Goal: Navigation & Orientation: Find specific page/section

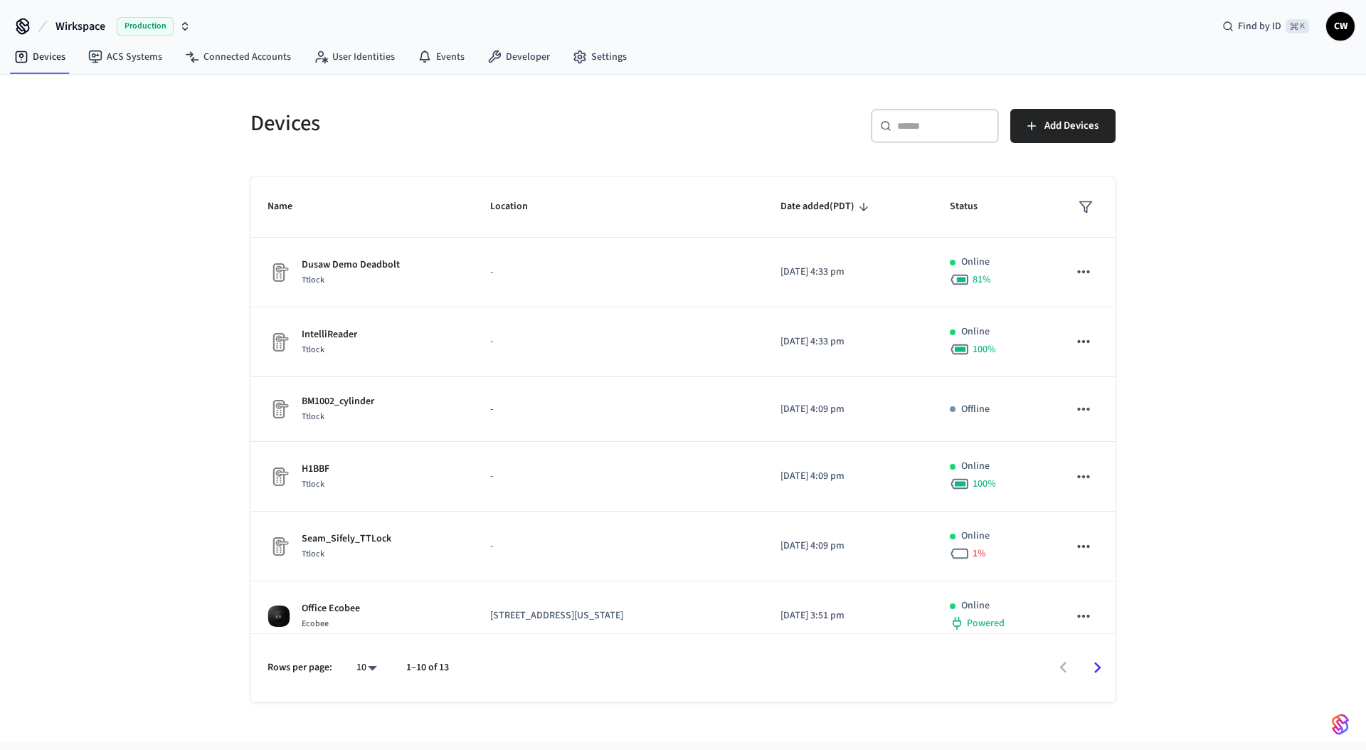
click at [209, 206] on div "Devices ​ ​ Add Devices Name Location Date added (PDT) Status Dusaw Demo Deadbo…" at bounding box center [683, 408] width 1366 height 667
click at [89, 28] on span "Wirkspace" at bounding box center [81, 26] width 50 height 17
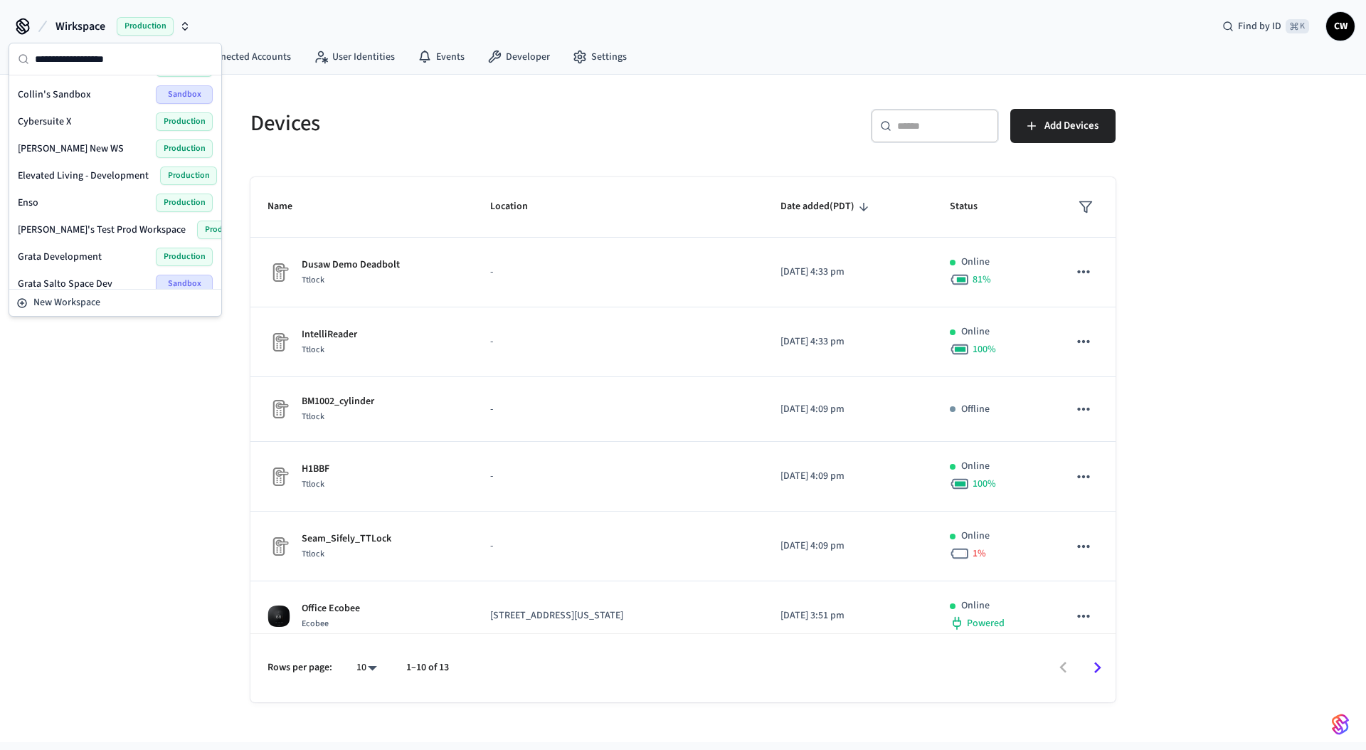
scroll to position [90, 0]
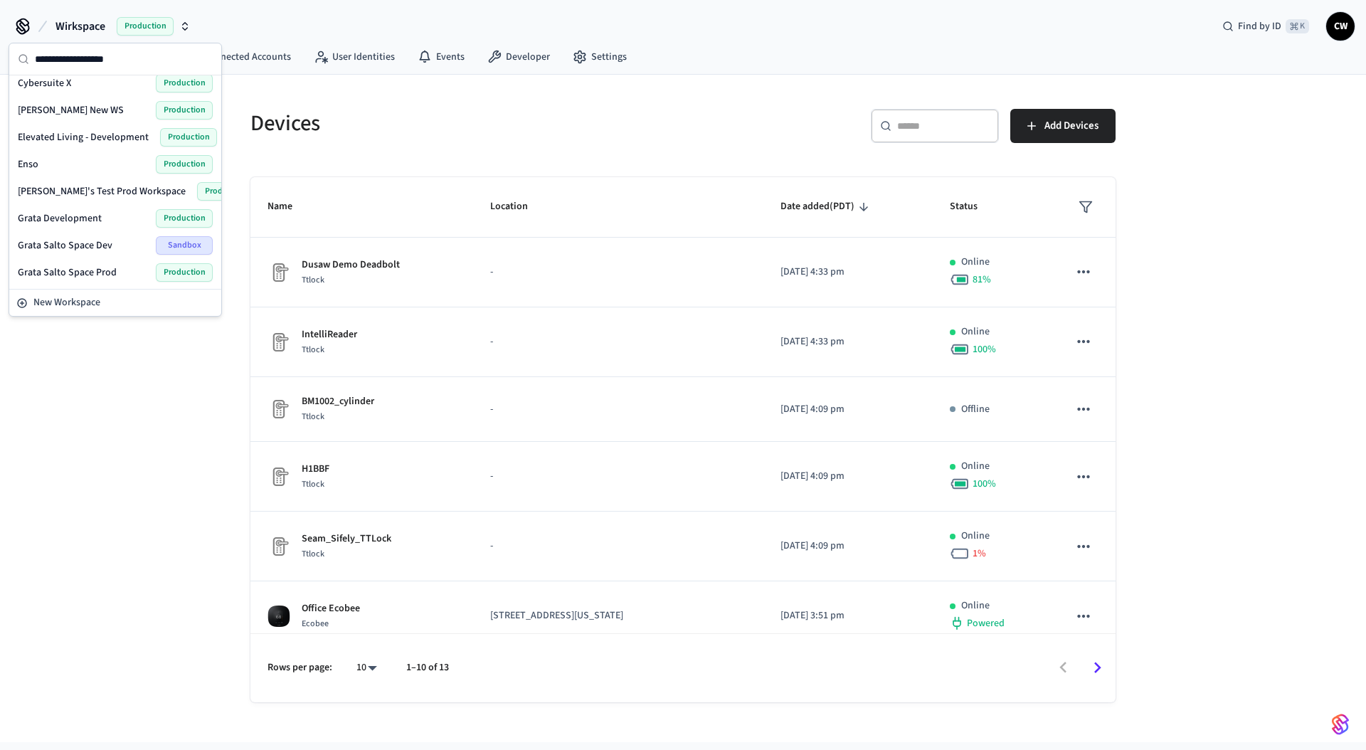
click at [56, 167] on div "Enso Production" at bounding box center [115, 164] width 195 height 19
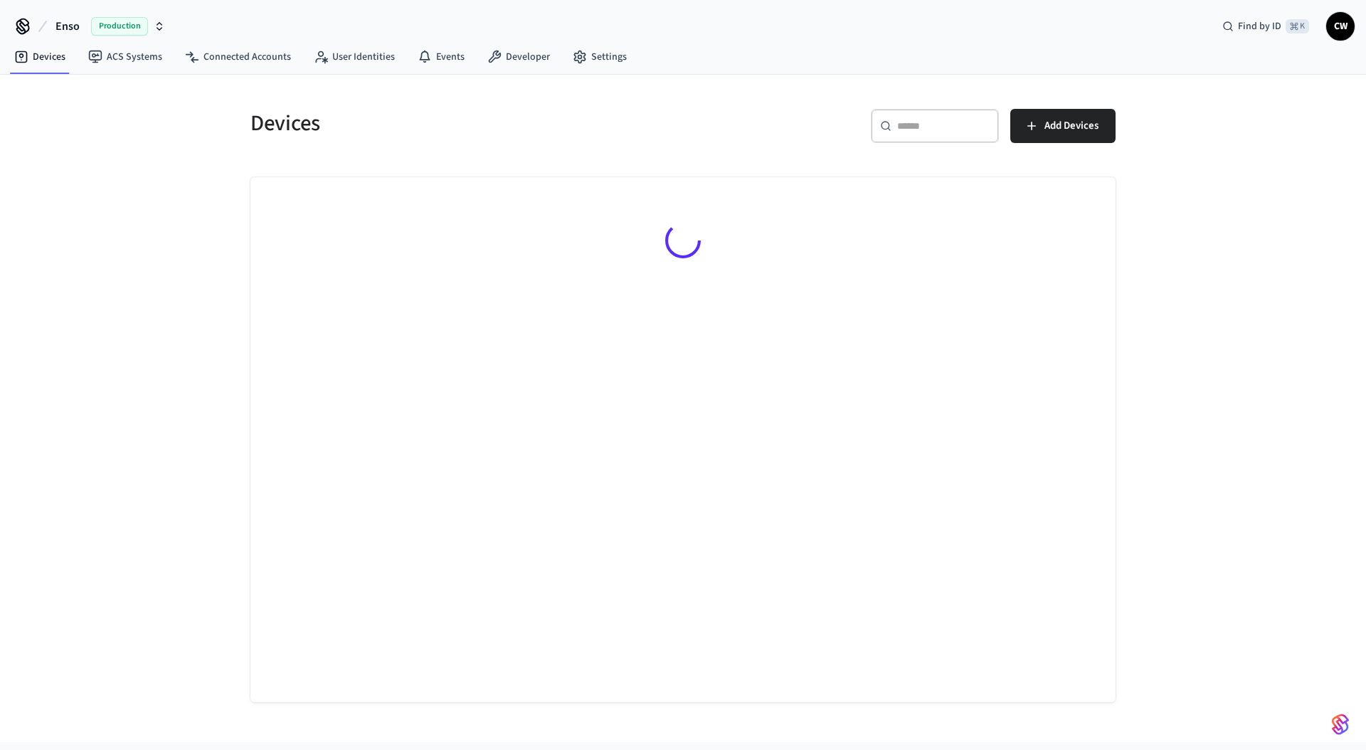
click at [164, 206] on div "Devices ​ ​ Add Devices" at bounding box center [683, 408] width 1366 height 667
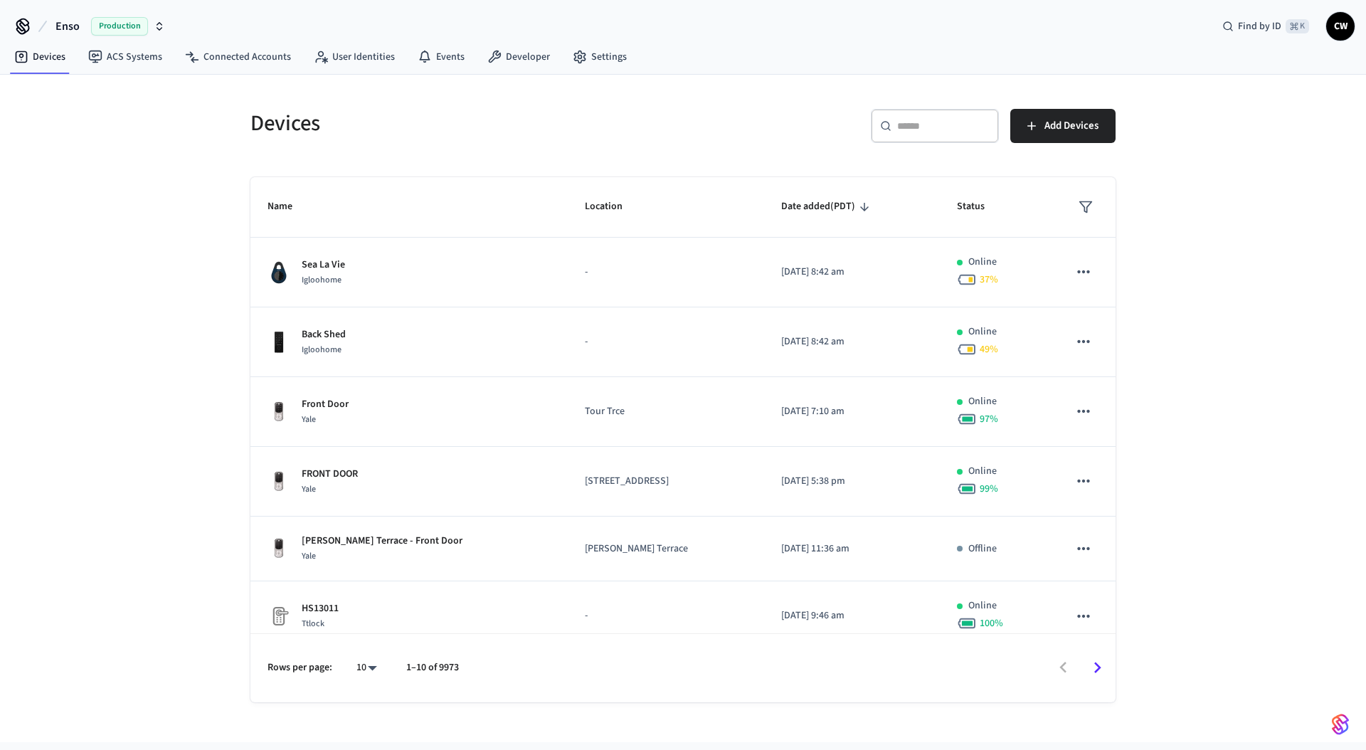
click at [180, 169] on div "Devices ​ ​ Add Devices Name Location Date added (PDT) Status Sea [GEOGRAPHIC_D…" at bounding box center [683, 408] width 1366 height 667
click at [248, 55] on link "Connected Accounts" at bounding box center [238, 57] width 129 height 26
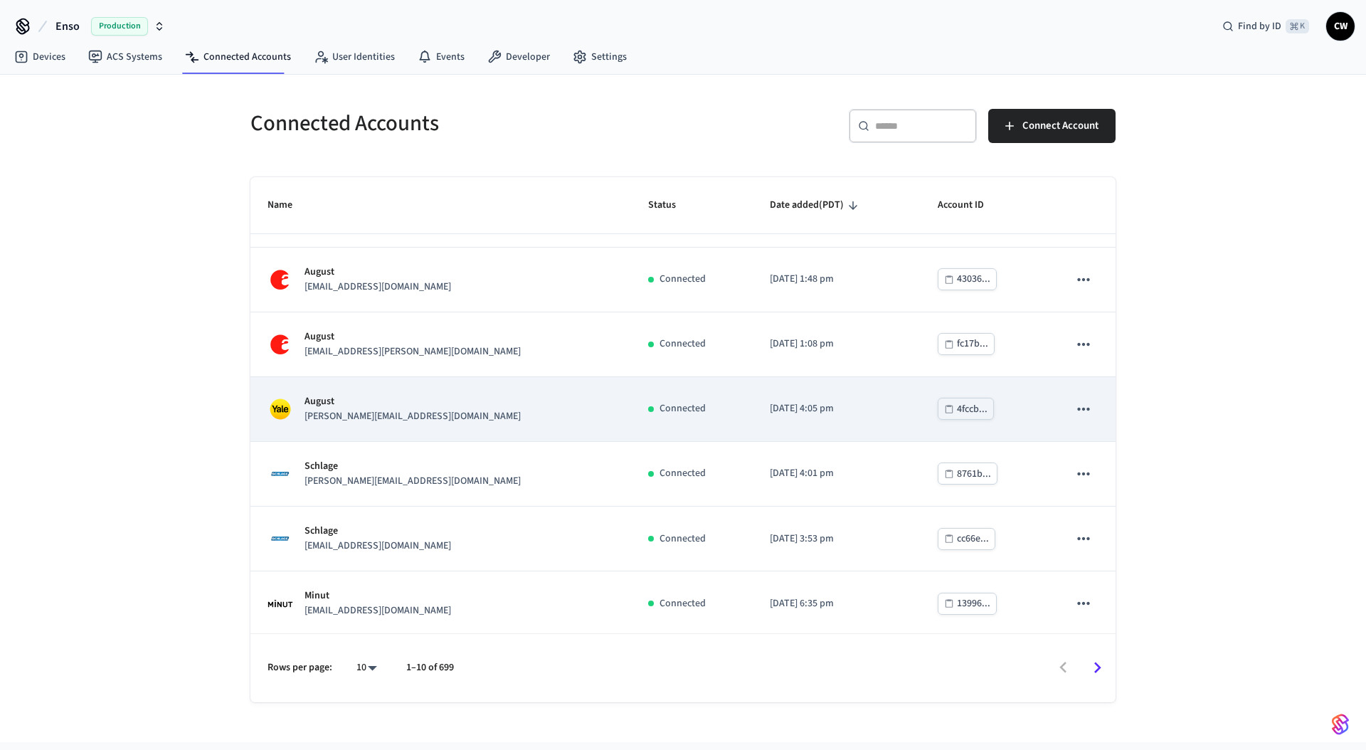
scroll to position [250, 0]
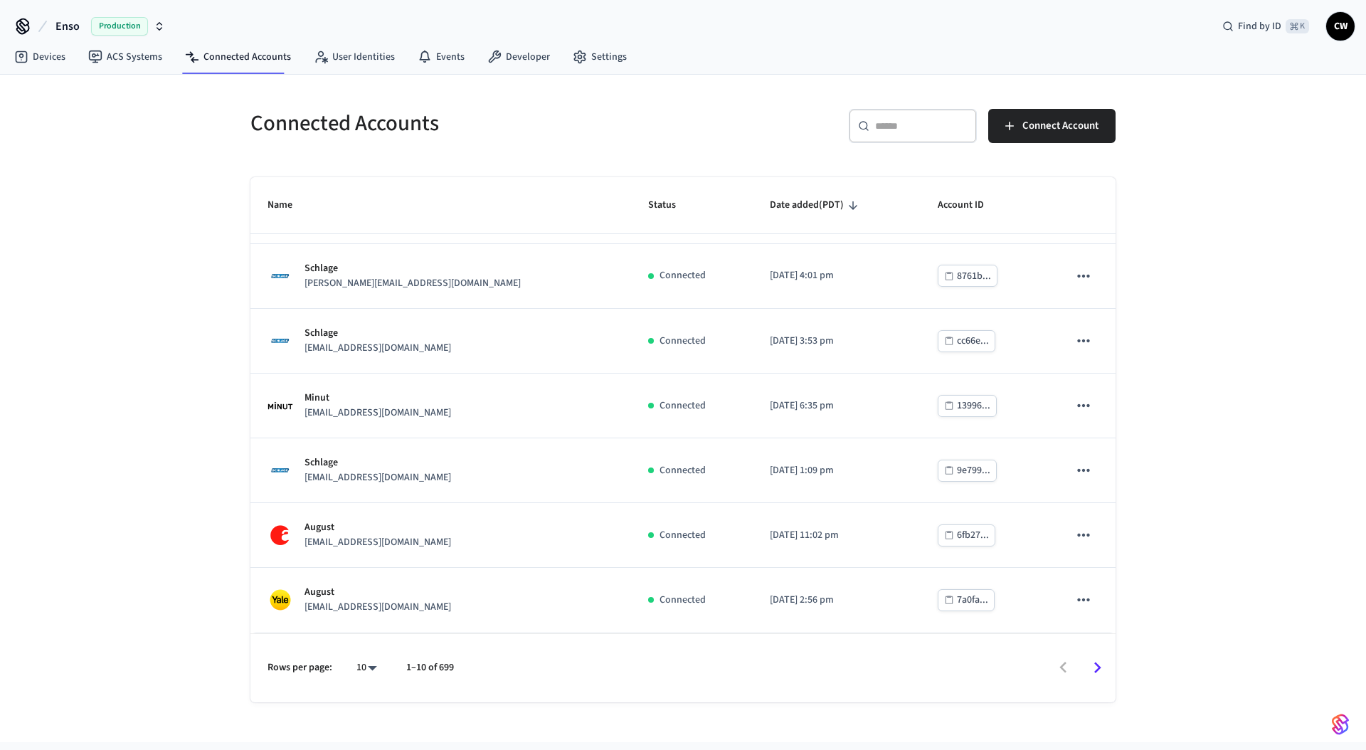
click at [880, 130] on input "text" at bounding box center [921, 126] width 93 height 14
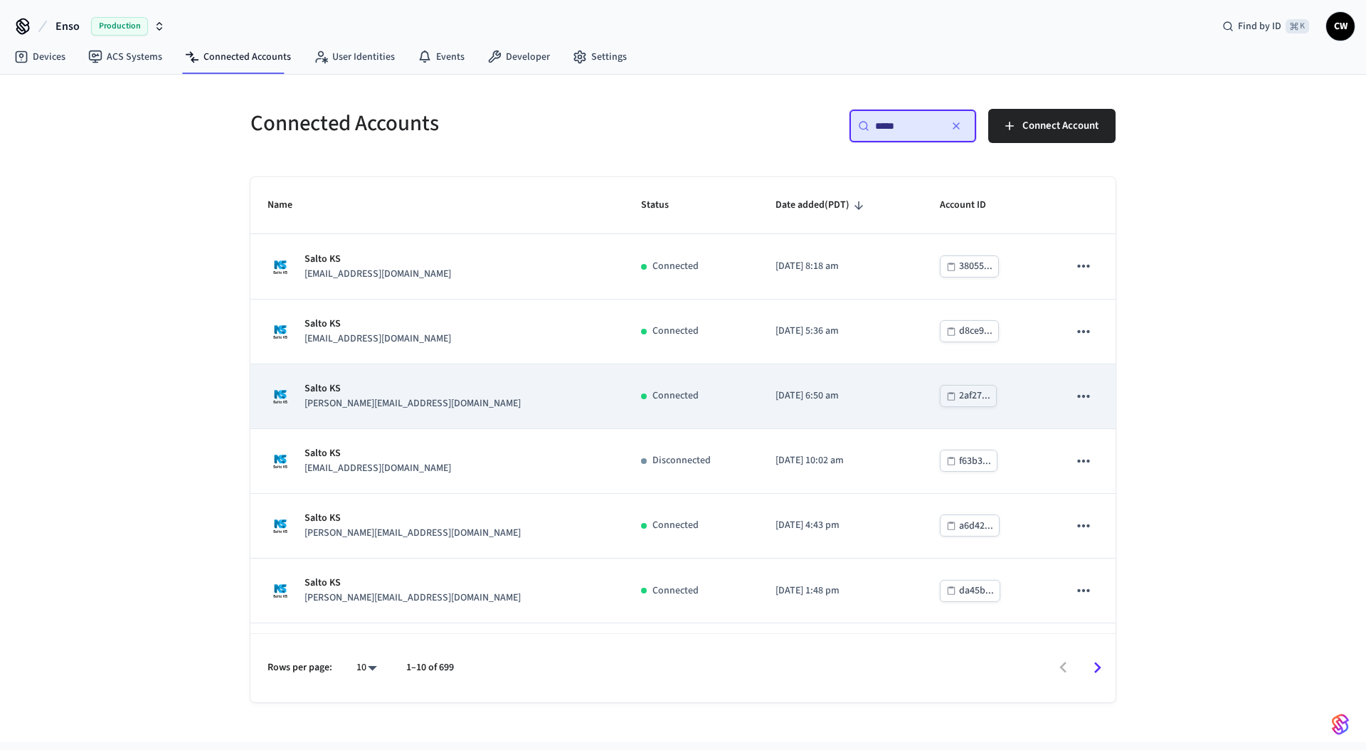
scroll to position [184, 0]
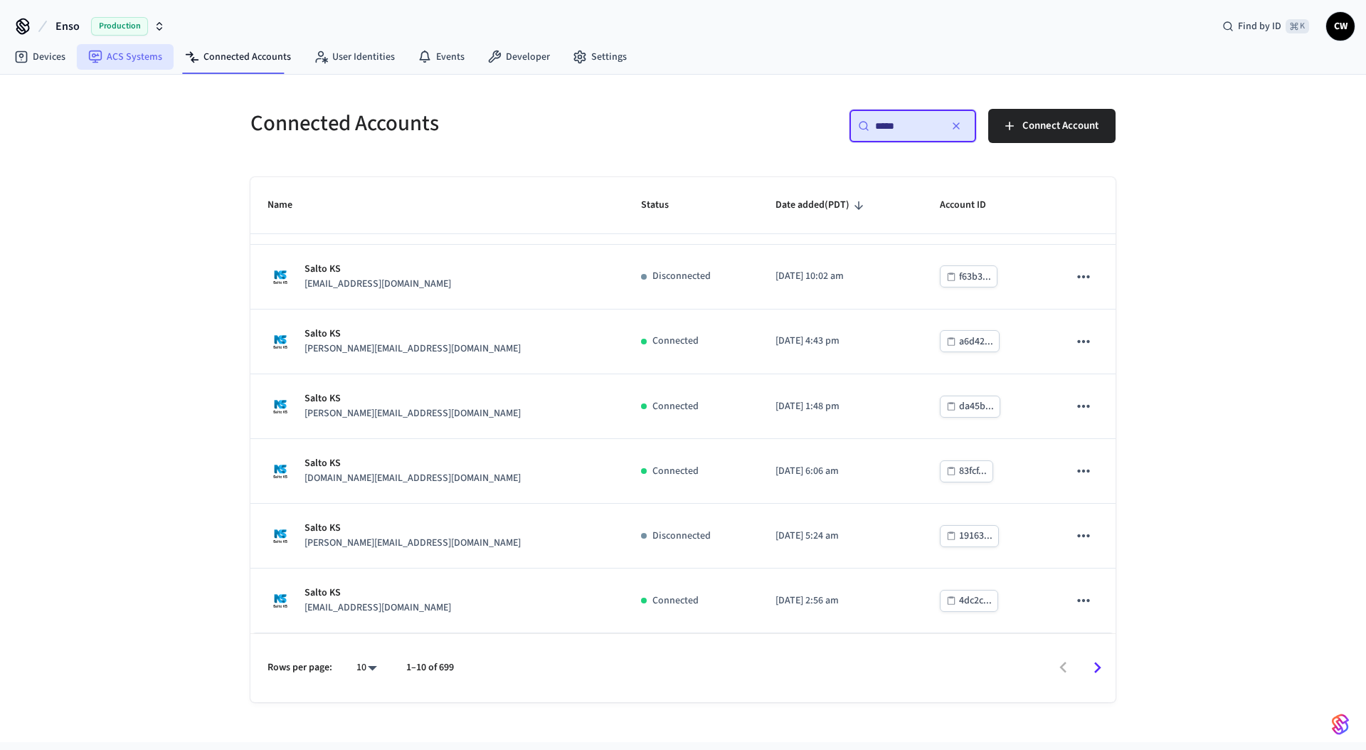
type input "*****"
click at [132, 62] on link "ACS Systems" at bounding box center [125, 57] width 97 height 26
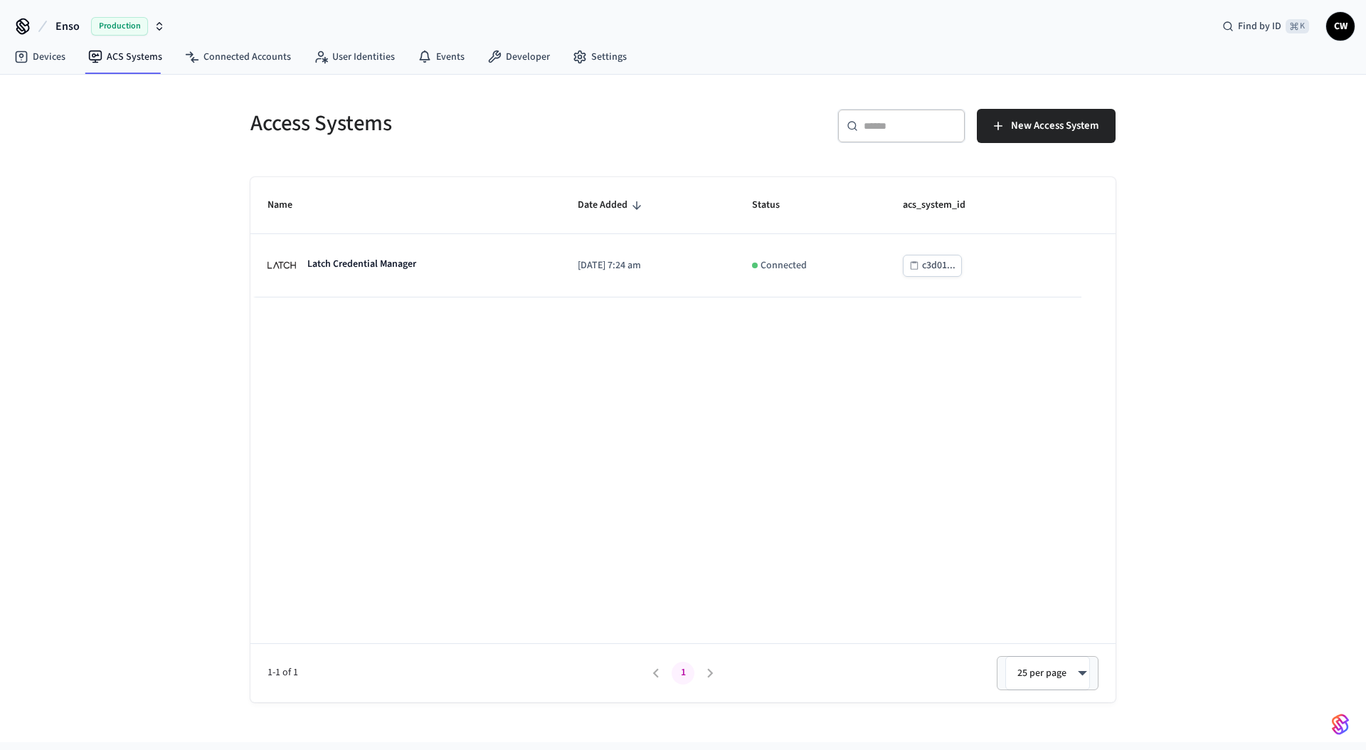
click at [155, 309] on div "Access Systems ​ ​ New Access System Name Date Added Status acs_system_id Latch…" at bounding box center [683, 408] width 1366 height 667
click at [242, 62] on link "Connected Accounts" at bounding box center [238, 57] width 129 height 26
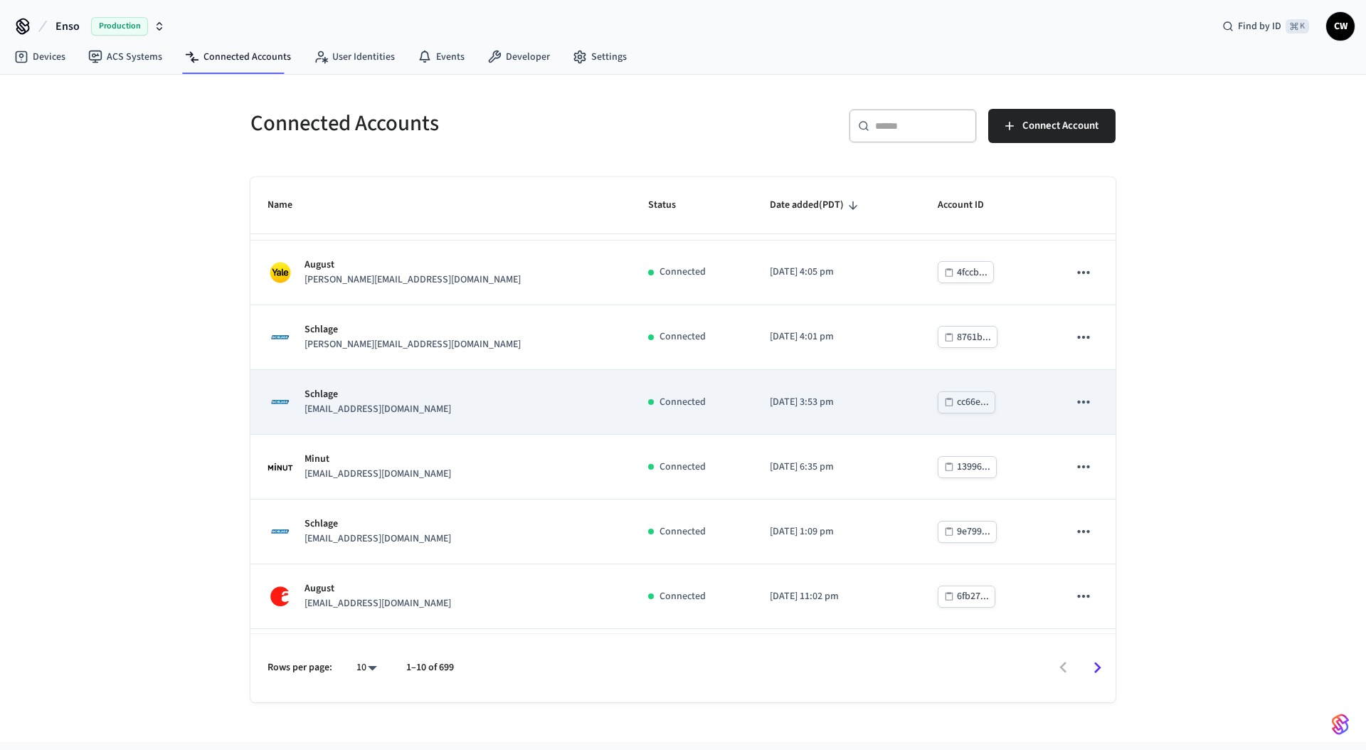
scroll to position [250, 0]
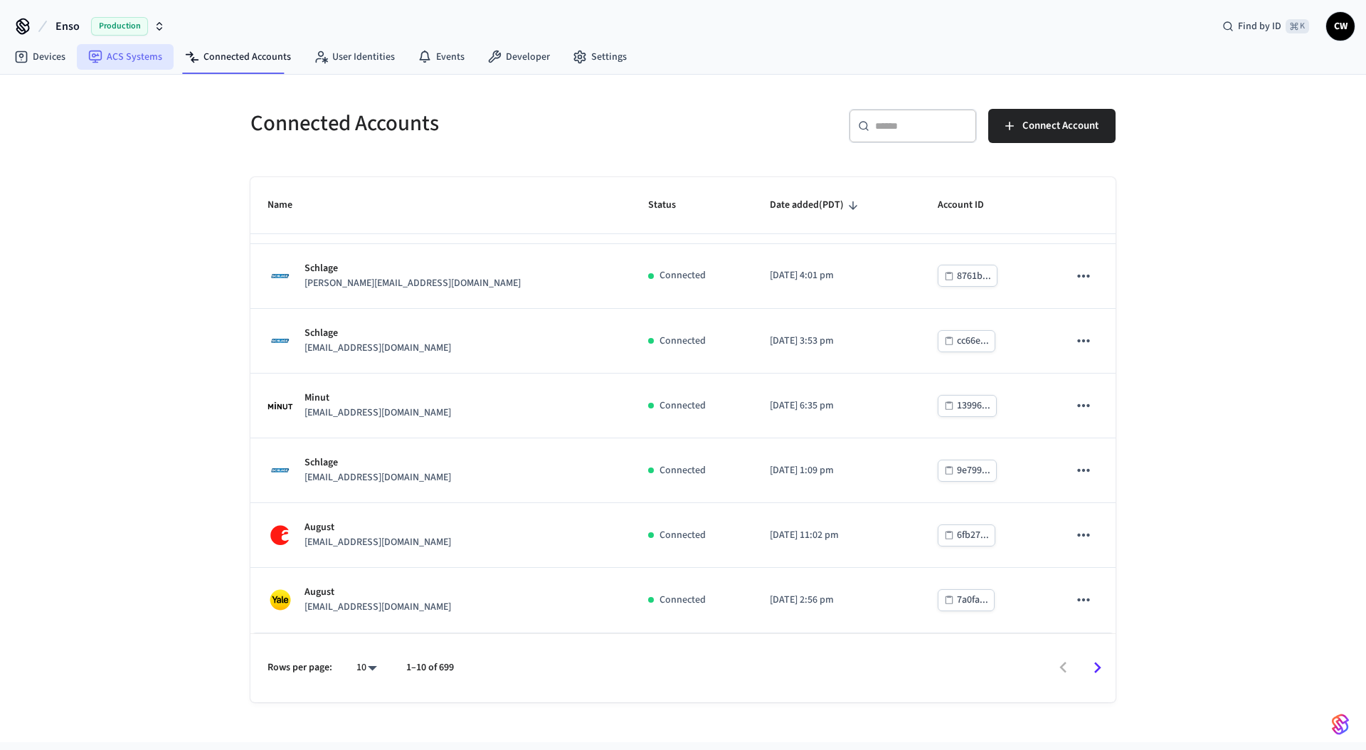
click at [144, 47] on link "ACS Systems" at bounding box center [125, 57] width 97 height 26
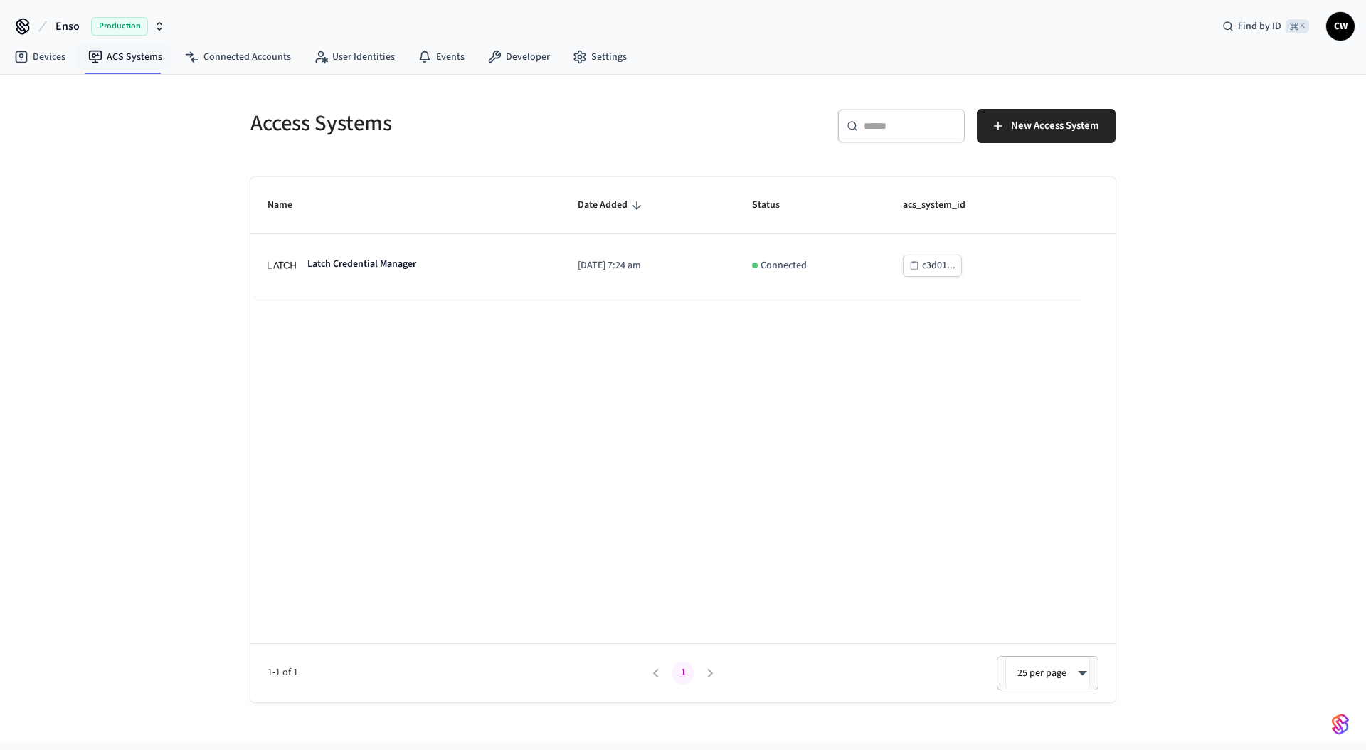
click at [133, 204] on div "Access Systems ​ ​ New Access System Name Date Added Status acs_system_id Latch…" at bounding box center [683, 408] width 1366 height 667
click at [39, 60] on link "Devices" at bounding box center [40, 57] width 74 height 26
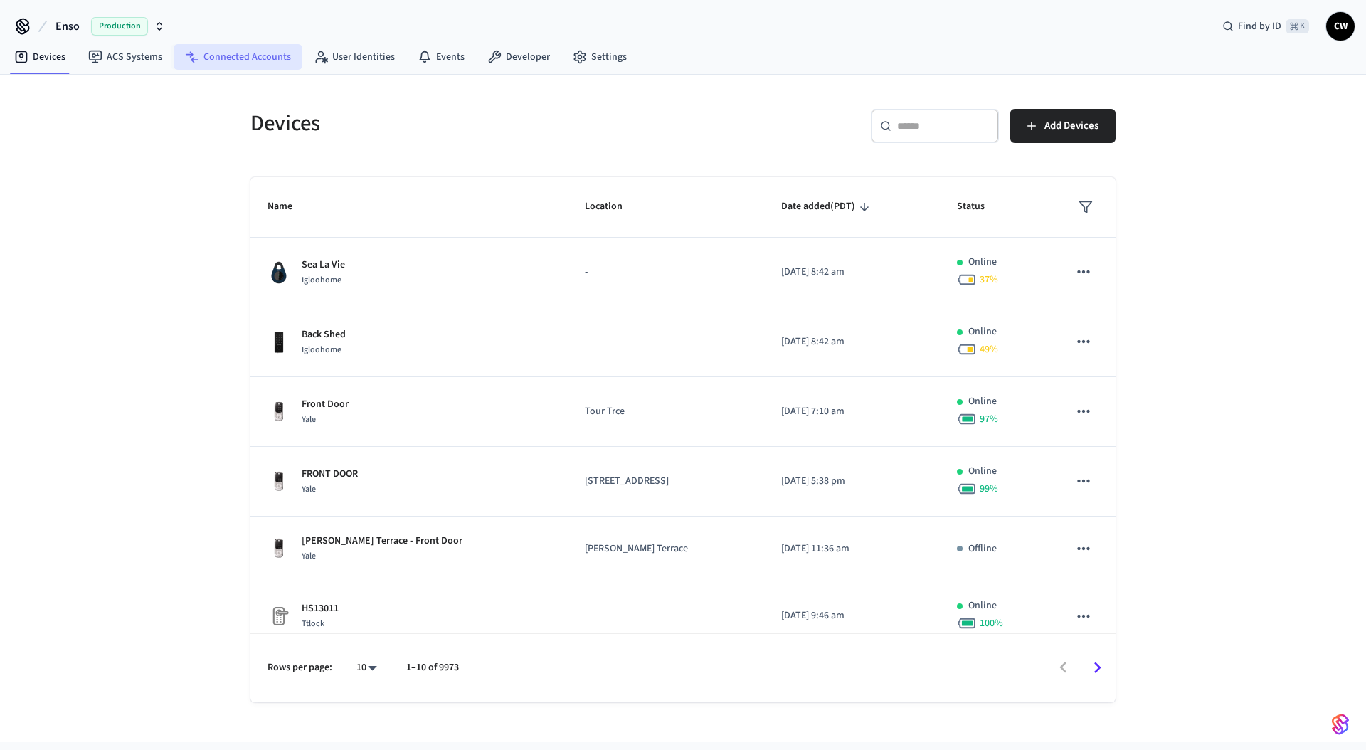
click at [252, 63] on link "Connected Accounts" at bounding box center [238, 57] width 129 height 26
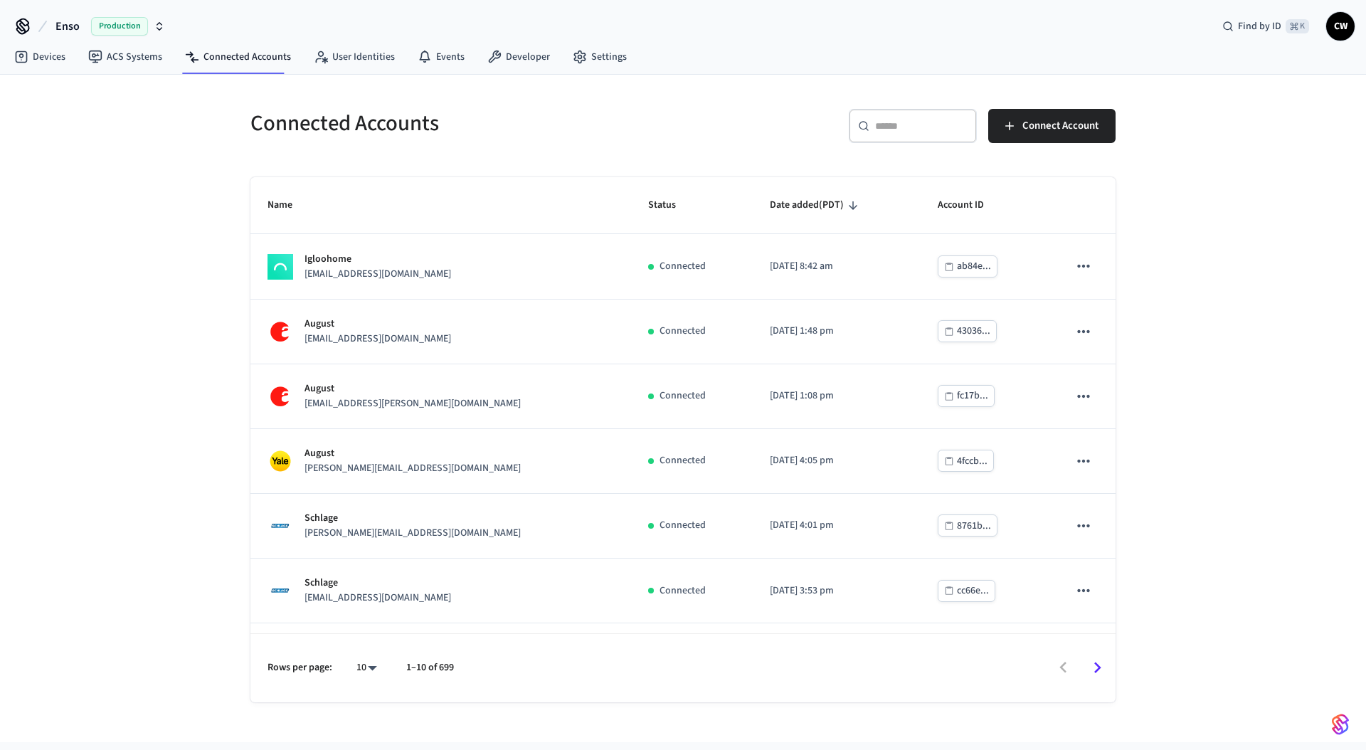
click at [914, 128] on input "text" at bounding box center [921, 126] width 93 height 14
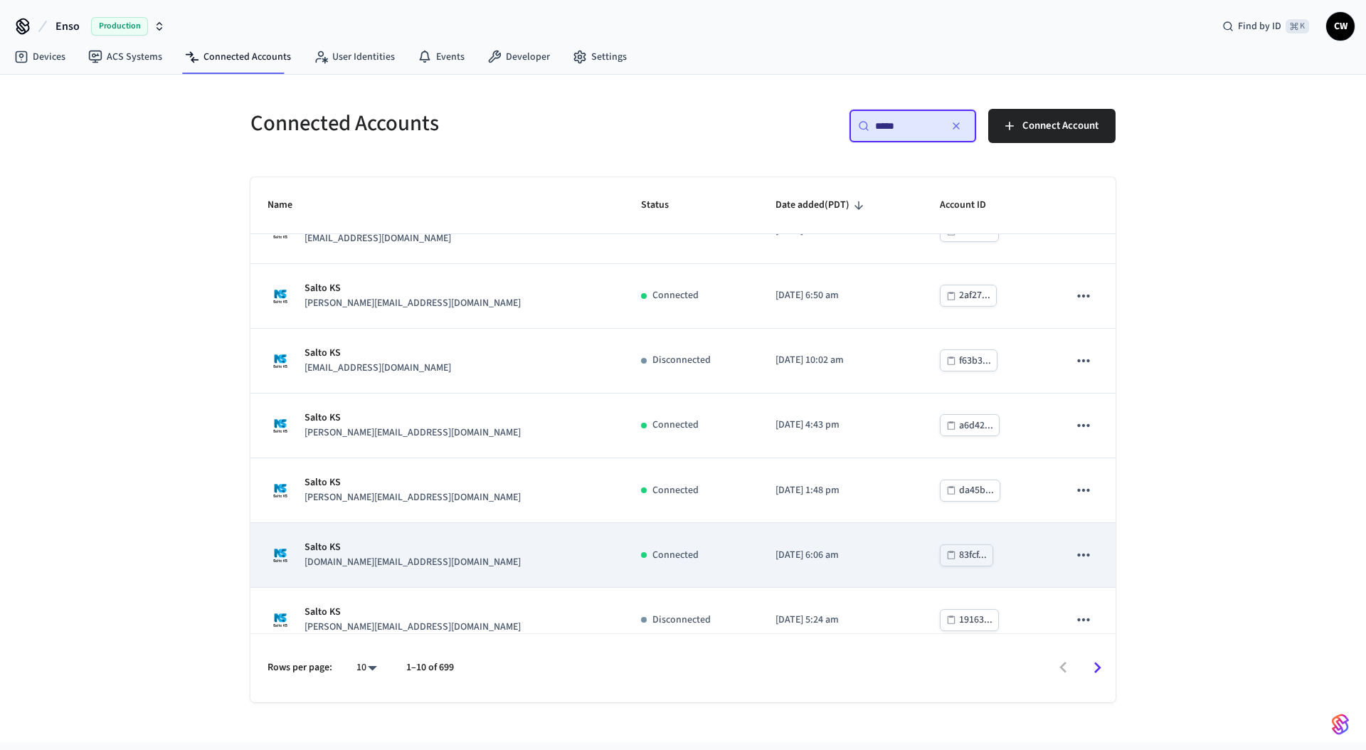
scroll to position [184, 0]
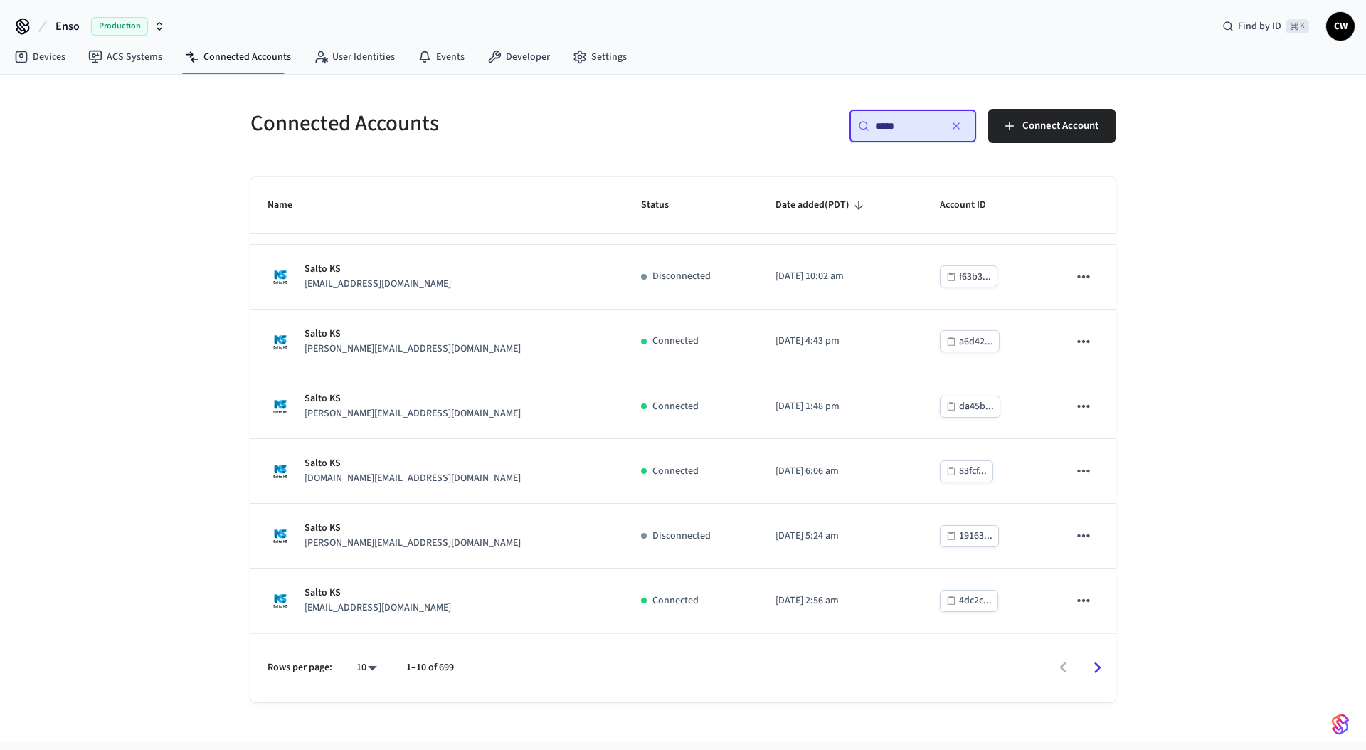
type input "*****"
click at [141, 520] on div "Connected Accounts ​ ***** ​ Connect Account Name Status Date added (PDT) Accou…" at bounding box center [683, 408] width 1366 height 667
click at [956, 127] on icon "button" at bounding box center [956, 125] width 11 height 11
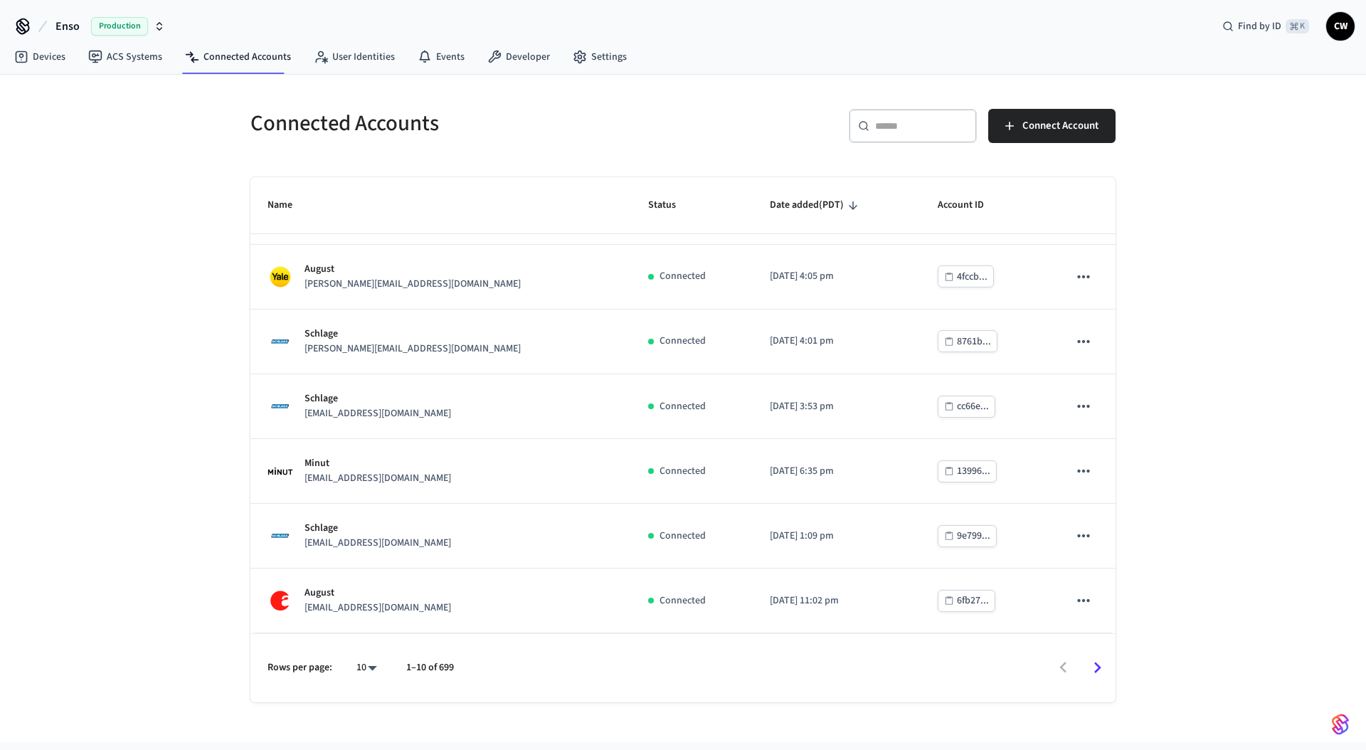
click at [47, 383] on div "Connected Accounts ​ ​ Connect Account Name Status Date added (PDT) Account ID …" at bounding box center [683, 408] width 1366 height 667
